Goal: Task Accomplishment & Management: Complete application form

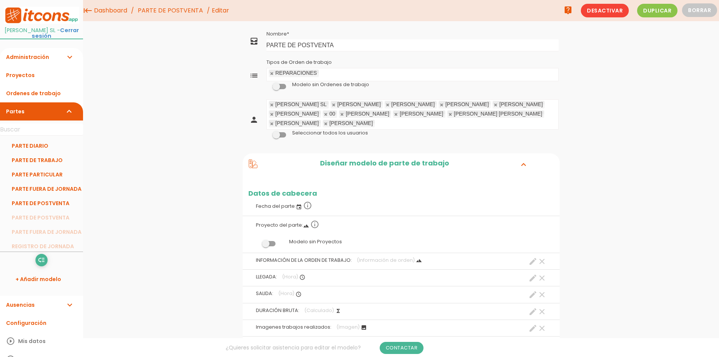
click at [334, 71] on ul "REPARACIONES Tipos de Orden de trabajo" at bounding box center [412, 74] width 291 height 12
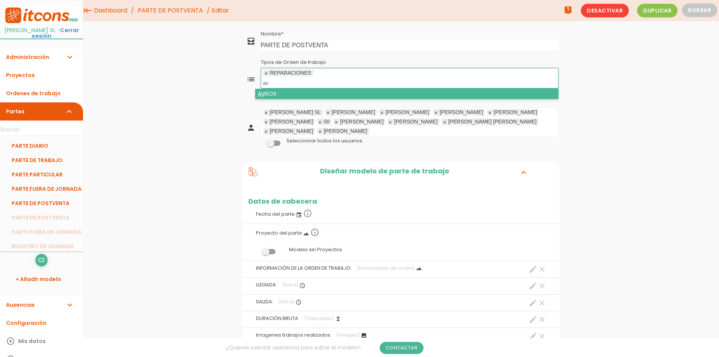
type input "av"
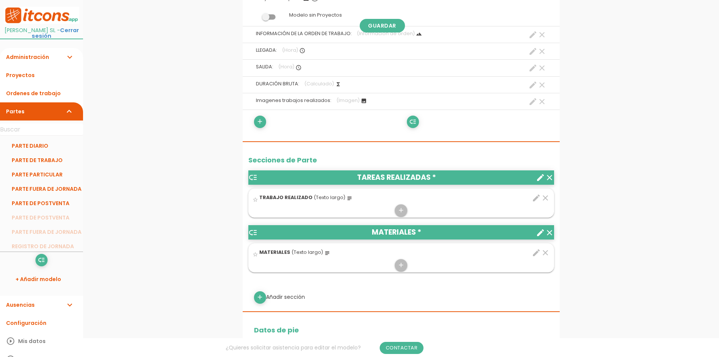
scroll to position [264, 0]
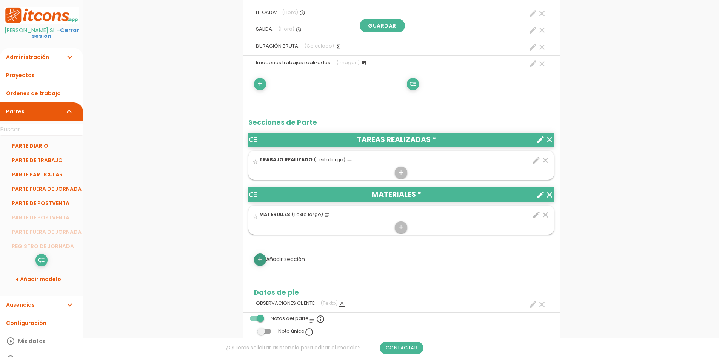
click at [258, 253] on icon "add" at bounding box center [259, 259] width 7 height 12
select select
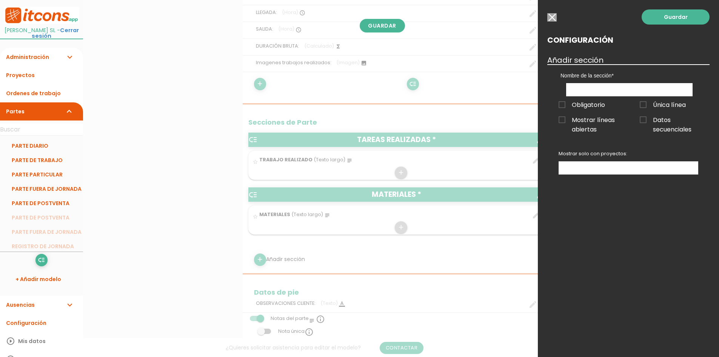
click at [562, 101] on span "Obligatorio" at bounding box center [581, 104] width 46 height 9
click at [0, 0] on input "Obligatorio" at bounding box center [0, 0] width 0 height 0
click at [601, 92] on input "text" at bounding box center [629, 89] width 126 height 13
type input "o"
type input "OBSERVACIONES"
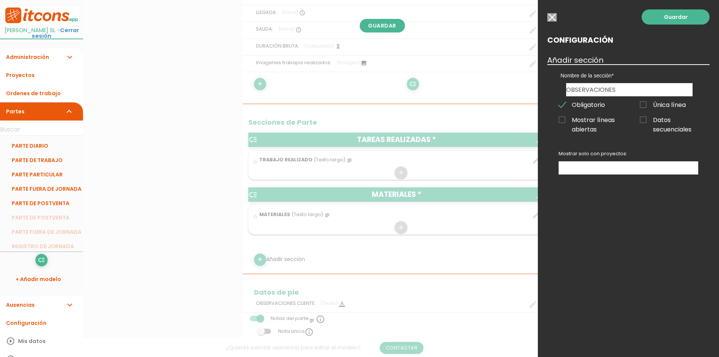
click at [651, 174] on ul at bounding box center [628, 167] width 139 height 12
click at [672, 20] on link "Guardar" at bounding box center [675, 16] width 68 height 15
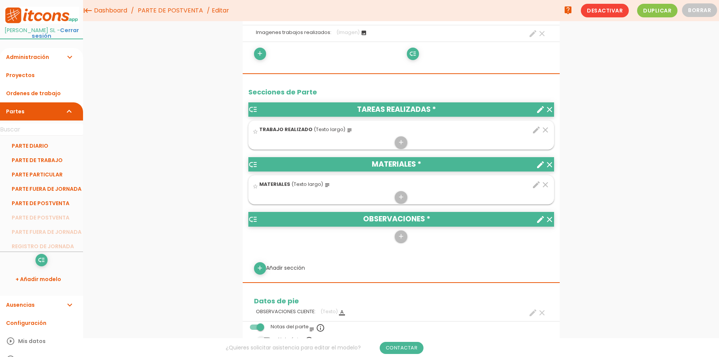
scroll to position [302, 0]
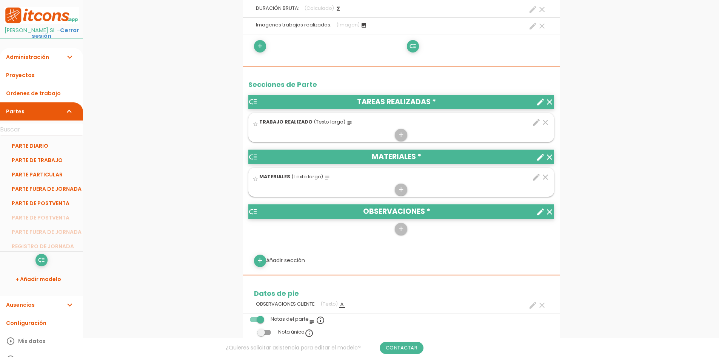
click at [245, 92] on div "Secciones de Parte low_priority TAREAS REALIZADAS * clear create star_border TR…" at bounding box center [401, 166] width 317 height 200
click at [252, 97] on icon "low_priority" at bounding box center [252, 101] width 9 height 9
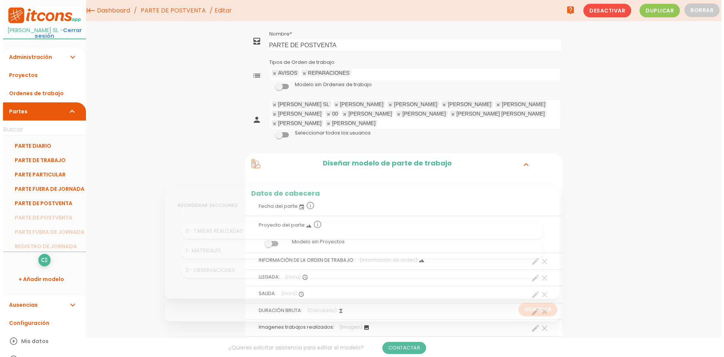
scroll to position [0, 0]
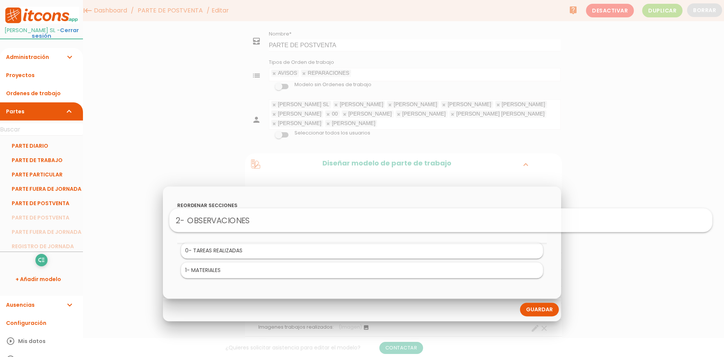
drag, startPoint x: 206, startPoint y: 270, endPoint x: 285, endPoint y: 219, distance: 94.2
click at [539, 305] on link "Guardar" at bounding box center [539, 310] width 39 height 14
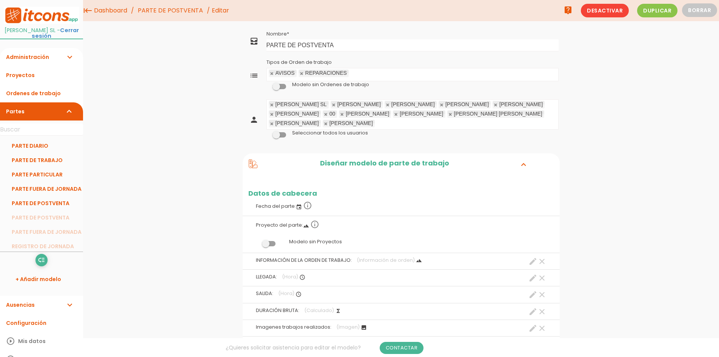
drag, startPoint x: 644, startPoint y: 120, endPoint x: 630, endPoint y: 116, distance: 13.8
click at [281, 132] on span at bounding box center [279, 134] width 14 height 5
click at [266, 133] on input "checkbox" at bounding box center [266, 133] width 0 height 0
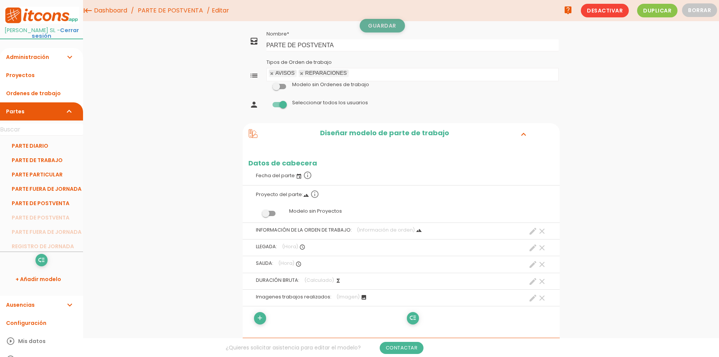
click at [375, 24] on link "Guardar" at bounding box center [382, 26] width 45 height 14
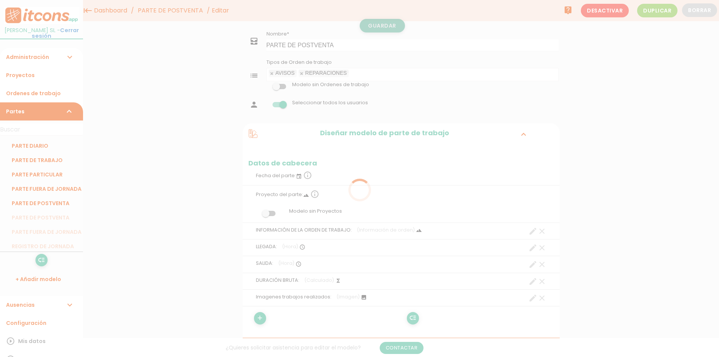
scroll to position [112, 0]
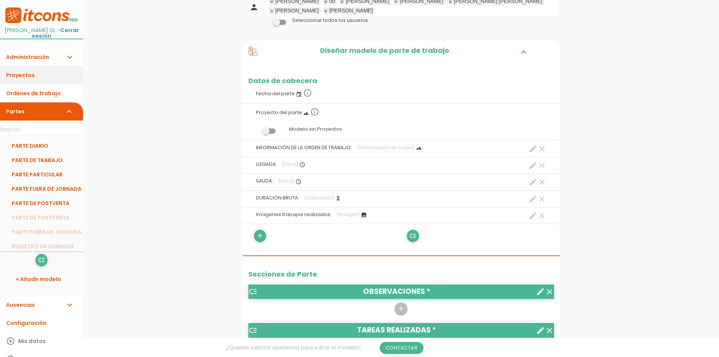
click at [32, 81] on link "Proyectos" at bounding box center [41, 75] width 83 height 18
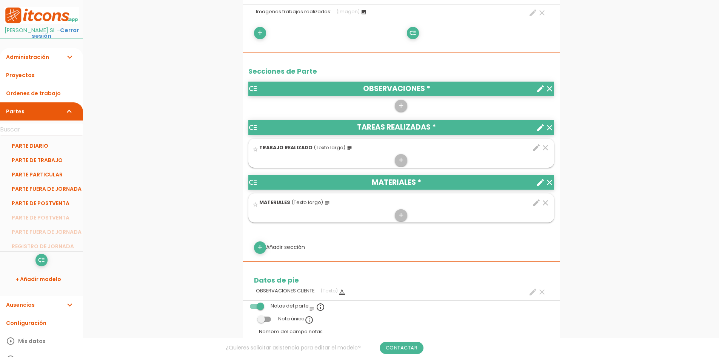
scroll to position [302, 0]
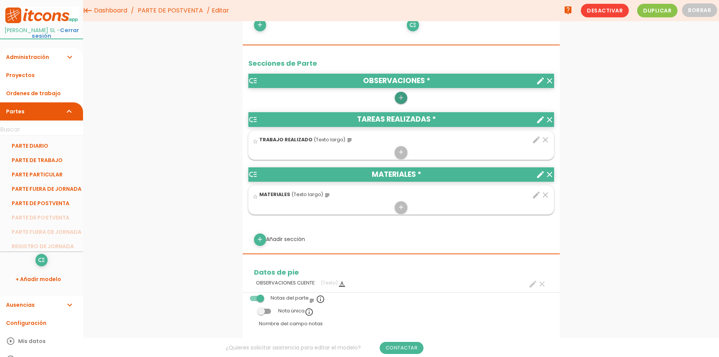
click at [398, 92] on icon "add" at bounding box center [400, 98] width 7 height 12
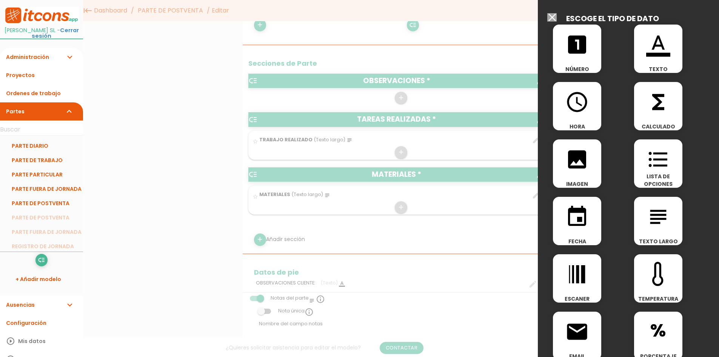
click at [659, 52] on icon "format_color_text" at bounding box center [658, 44] width 24 height 24
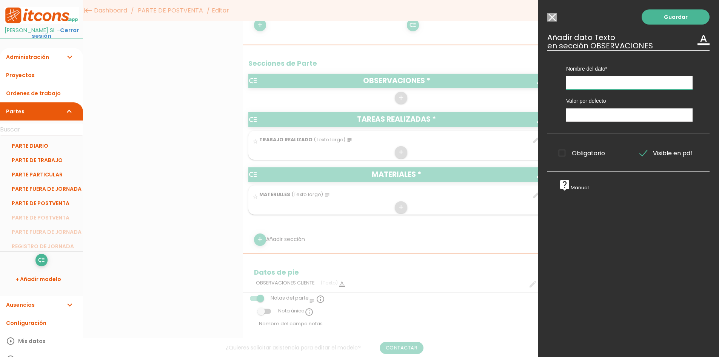
click at [600, 86] on input "text" at bounding box center [629, 82] width 126 height 13
type input "OBSERVACIONES"
click at [566, 151] on span "Obligatorio" at bounding box center [581, 152] width 46 height 9
click at [0, 0] on input "Obligatorio" at bounding box center [0, 0] width 0 height 0
click at [673, 15] on link "Guardar" at bounding box center [675, 16] width 68 height 15
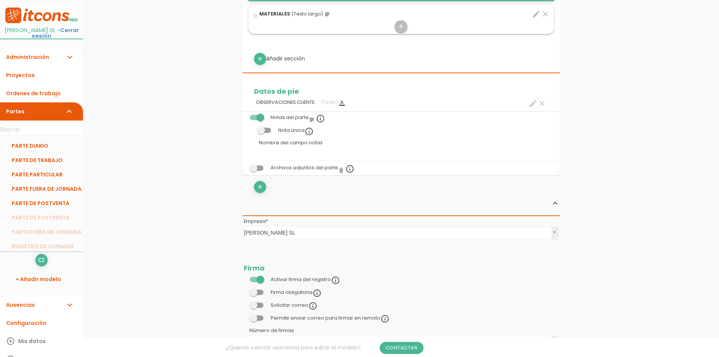
scroll to position [453, 0]
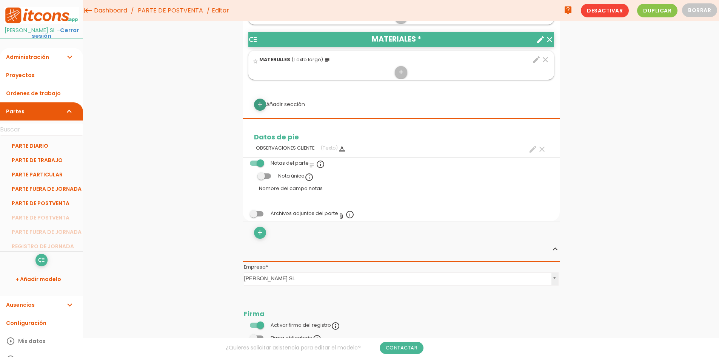
click at [257, 98] on icon "add" at bounding box center [259, 104] width 7 height 12
select select
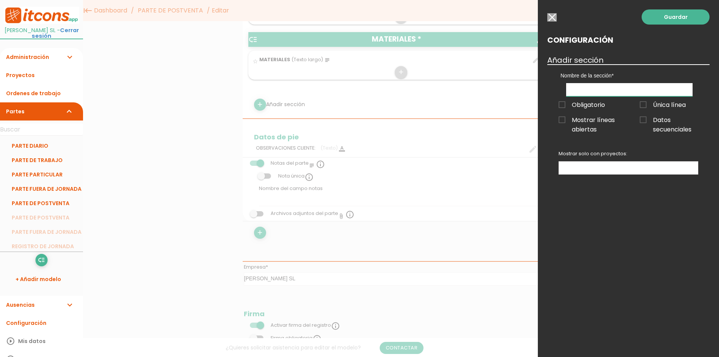
click at [612, 84] on input "text" at bounding box center [629, 89] width 126 height 13
type input "GARANTIA"
drag, startPoint x: 543, startPoint y: 55, endPoint x: 687, endPoint y: 260, distance: 250.7
click at [687, 260] on div "Guardar Configuración Añadir sección Nombre de la sección OBSERVACIONES TAREAS …" at bounding box center [628, 178] width 181 height 357
click at [560, 103] on span "Obligatorio" at bounding box center [581, 104] width 46 height 9
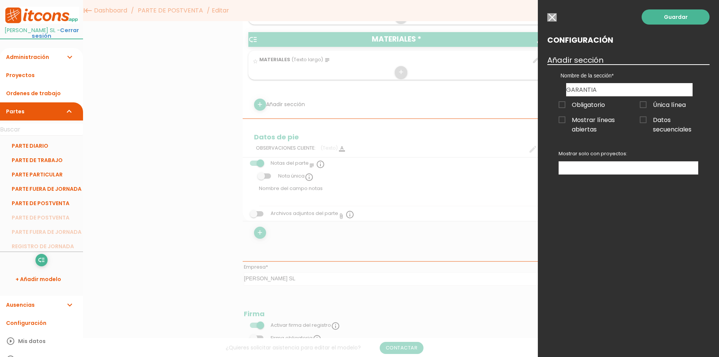
click at [0, 0] on input "Obligatorio" at bounding box center [0, 0] width 0 height 0
click at [672, 18] on link "Guardar" at bounding box center [675, 16] width 68 height 15
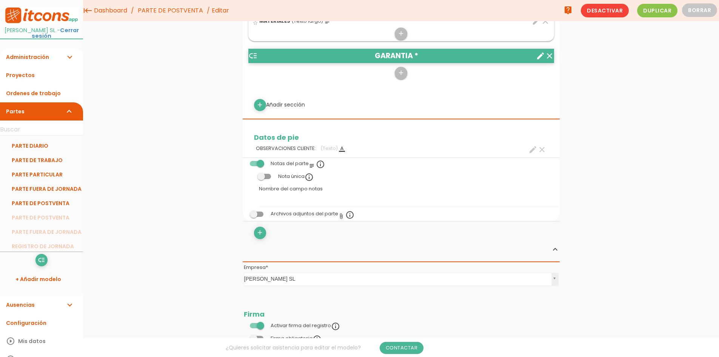
scroll to position [423, 0]
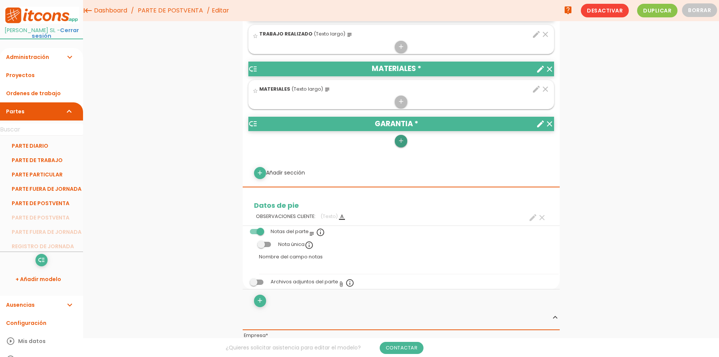
click at [401, 135] on icon "add" at bounding box center [400, 141] width 7 height 12
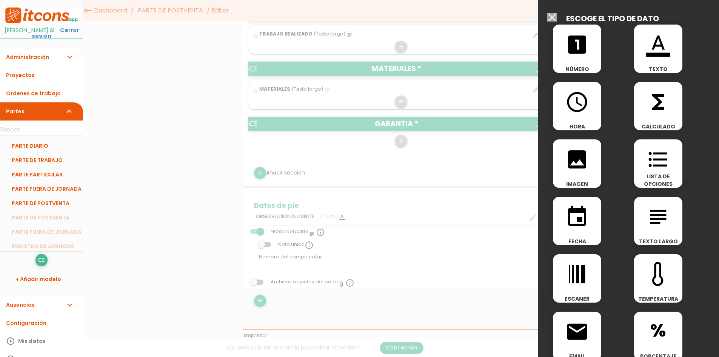
click at [658, 161] on icon "format_list_bulleted" at bounding box center [658, 159] width 24 height 24
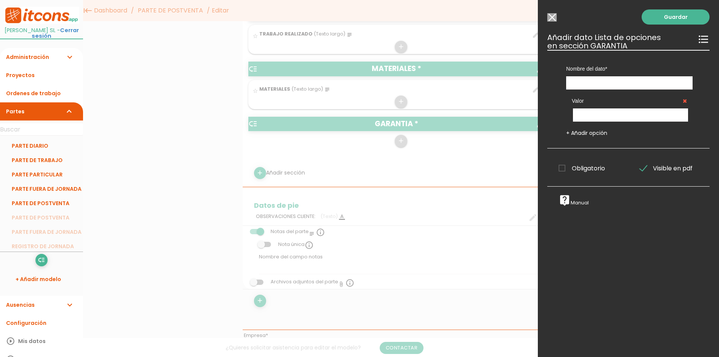
click at [550, 13] on input "Modelo sin Ordenes de trabajo" at bounding box center [551, 17] width 9 height 8
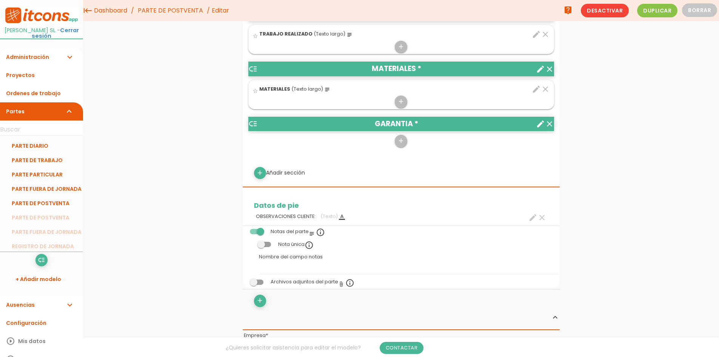
click at [401, 142] on div "Secciones de Parte low_priority OBSERVACIONES * clear create star_border OBSERV…" at bounding box center [401, 51] width 317 height 255
click at [405, 139] on div "Secciones de Parte low_priority OBSERVACIONES * clear create star_border OBSERV…" at bounding box center [401, 51] width 317 height 255
click at [403, 137] on icon "add" at bounding box center [400, 141] width 7 height 12
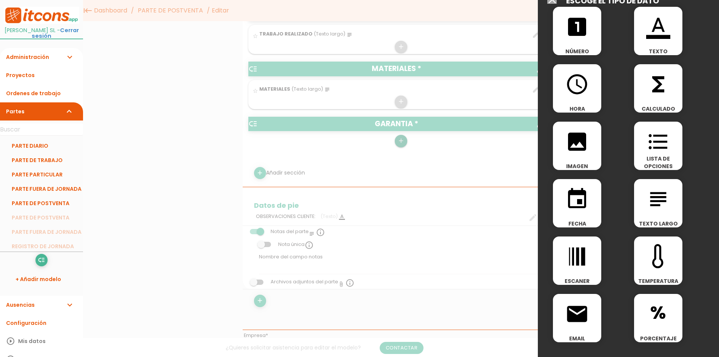
scroll to position [0, 0]
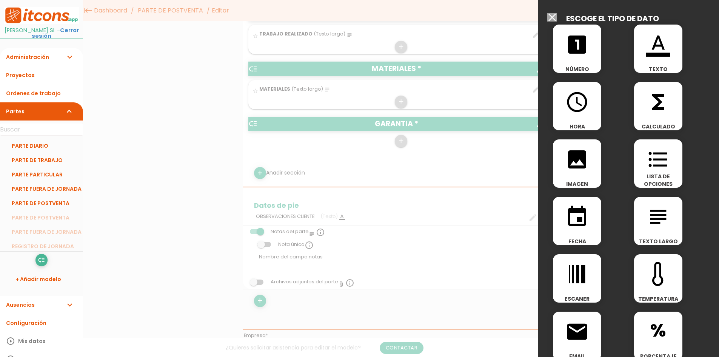
click at [651, 156] on icon "format_list_bulleted" at bounding box center [658, 159] width 24 height 24
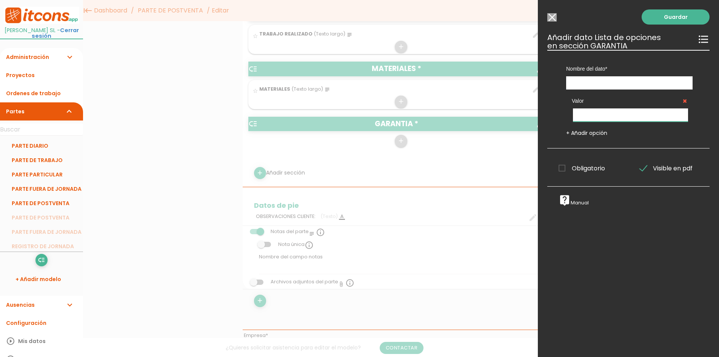
click at [592, 119] on input "text" at bounding box center [630, 114] width 115 height 13
click at [588, 85] on input "text" at bounding box center [629, 82] width 126 height 13
type input "GARANTIA"
click at [603, 115] on input "text" at bounding box center [630, 114] width 115 height 13
type input "SI"
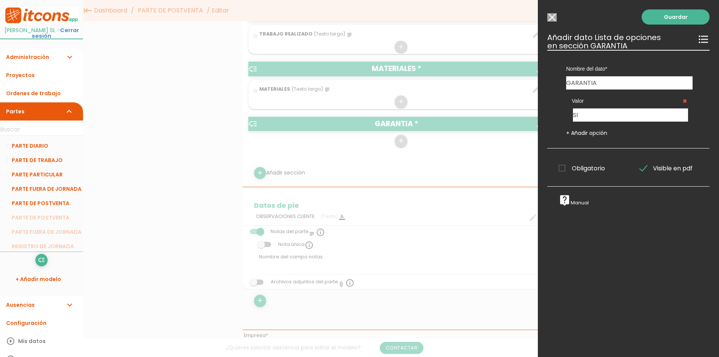
click at [576, 130] on link "+ Añadir opción" at bounding box center [586, 133] width 41 height 8
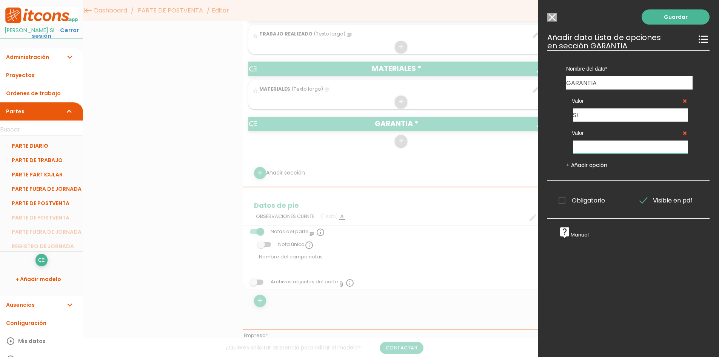
click at [594, 145] on input "text" at bounding box center [630, 146] width 115 height 13
type input "NO"
click at [567, 198] on span "Obligatorio" at bounding box center [581, 199] width 46 height 9
click at [0, 0] on input "Obligatorio" at bounding box center [0, 0] width 0 height 0
click at [669, 15] on link "Guardar" at bounding box center [675, 16] width 68 height 15
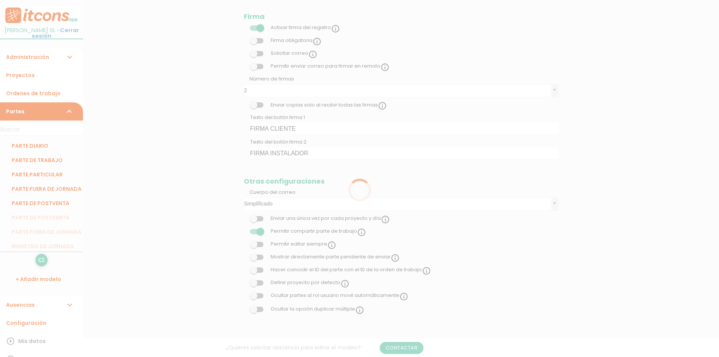
scroll to position [816, 0]
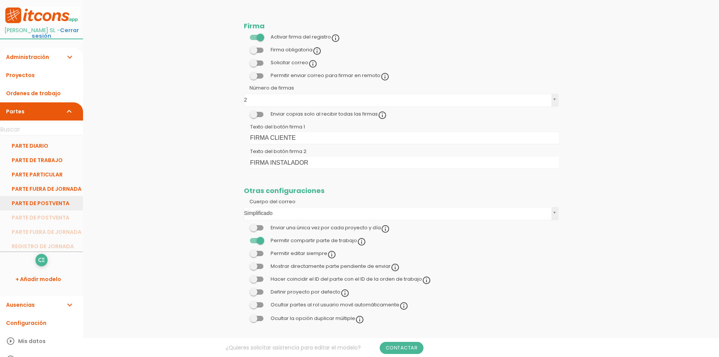
click at [57, 203] on link "PARTE DE POSTVENTA" at bounding box center [41, 203] width 83 height 14
